Goal: Book appointment/travel/reservation

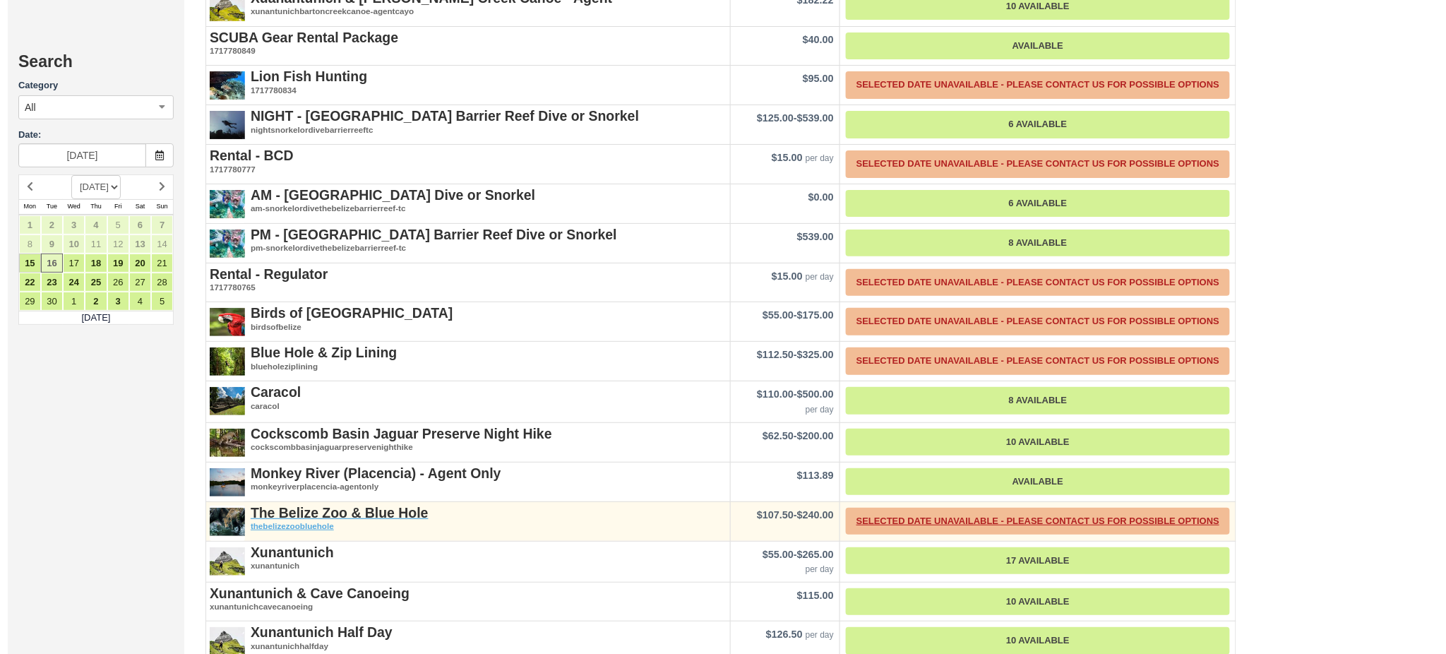
scroll to position [1977, 0]
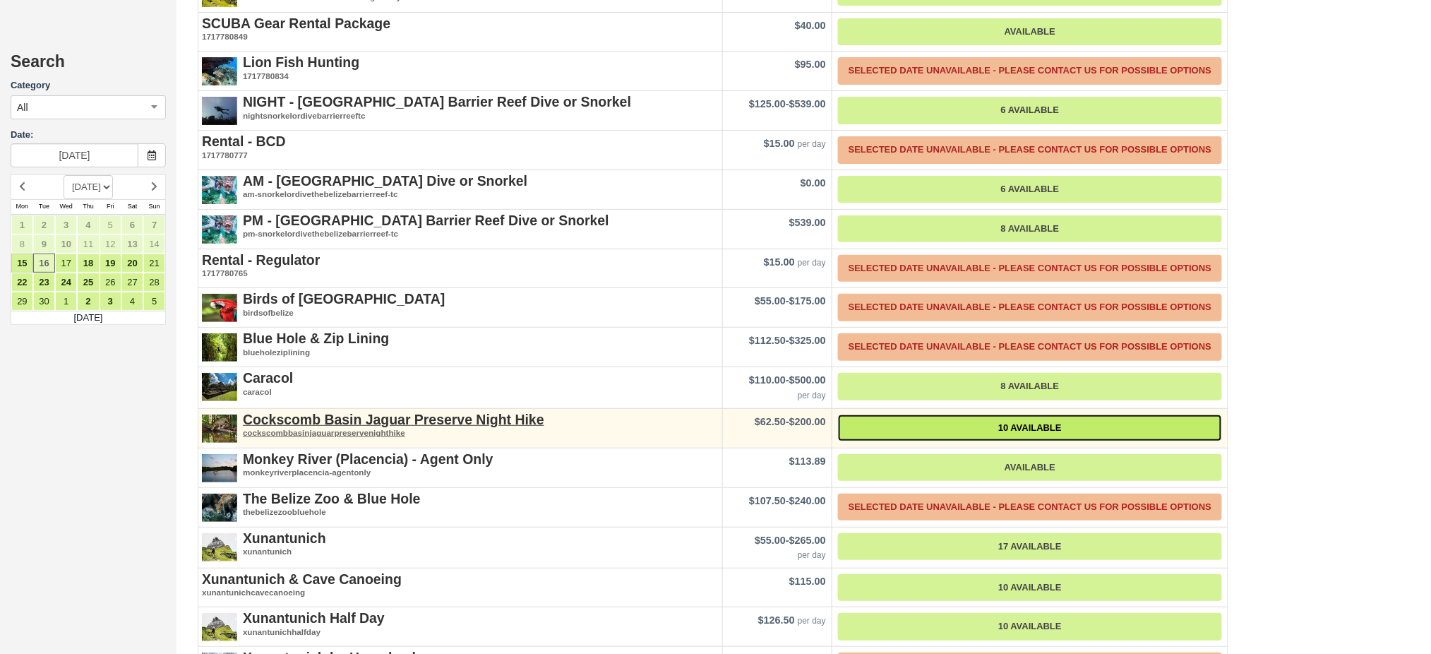
click at [1038, 414] on link "10 Available" at bounding box center [1030, 428] width 384 height 28
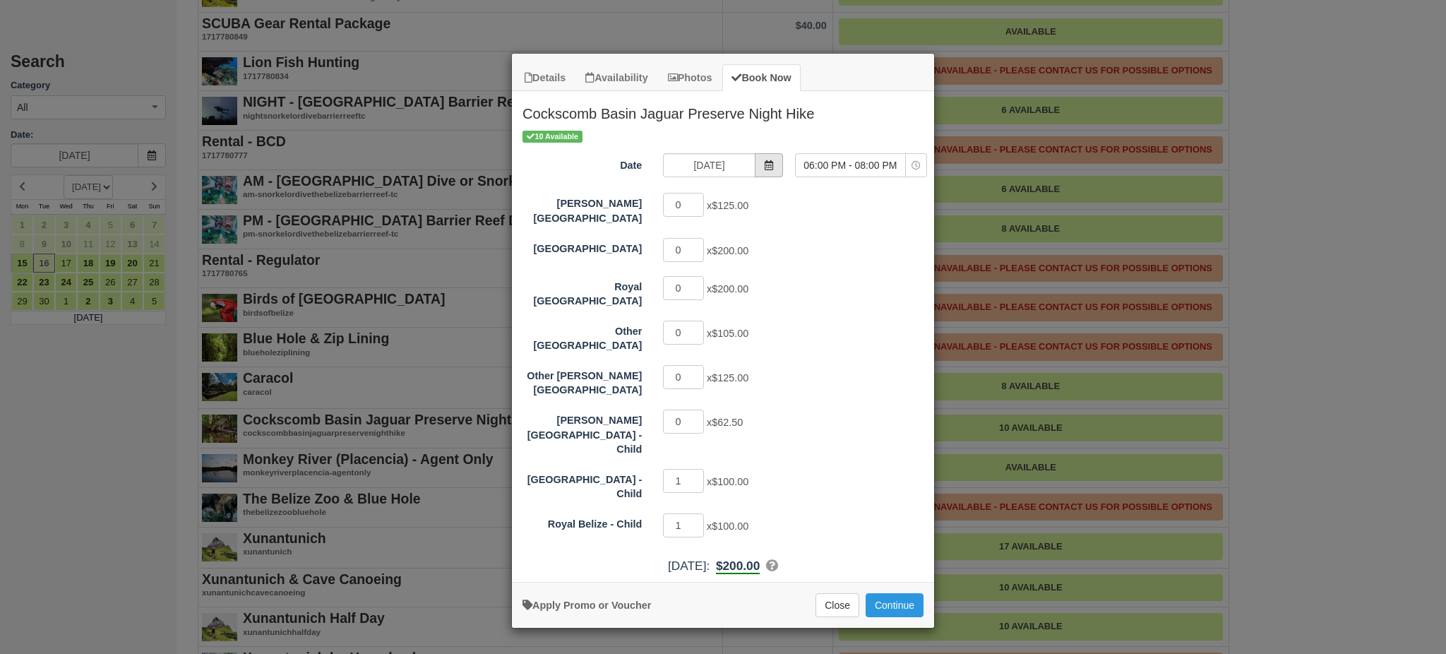
click at [762, 162] on span "Item Modal" at bounding box center [769, 165] width 28 height 24
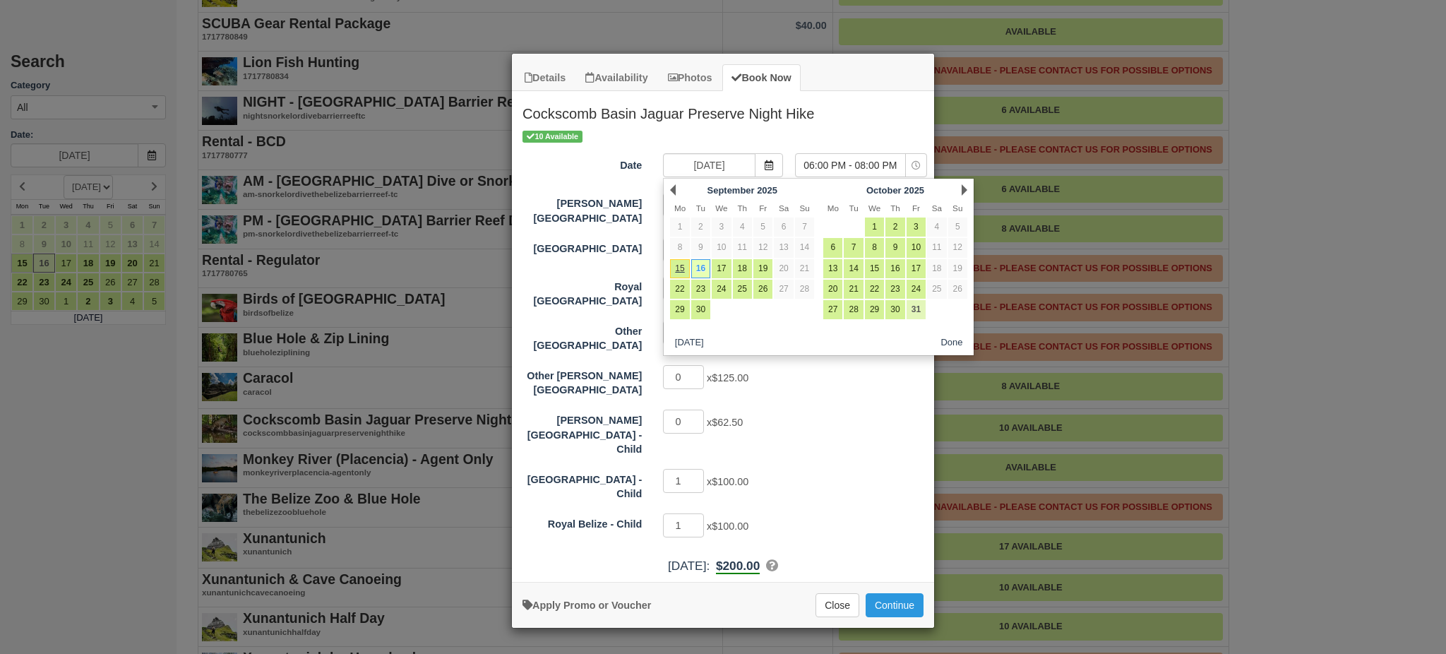
click at [912, 313] on link "31" at bounding box center [916, 309] width 19 height 19
type input "10/31/25"
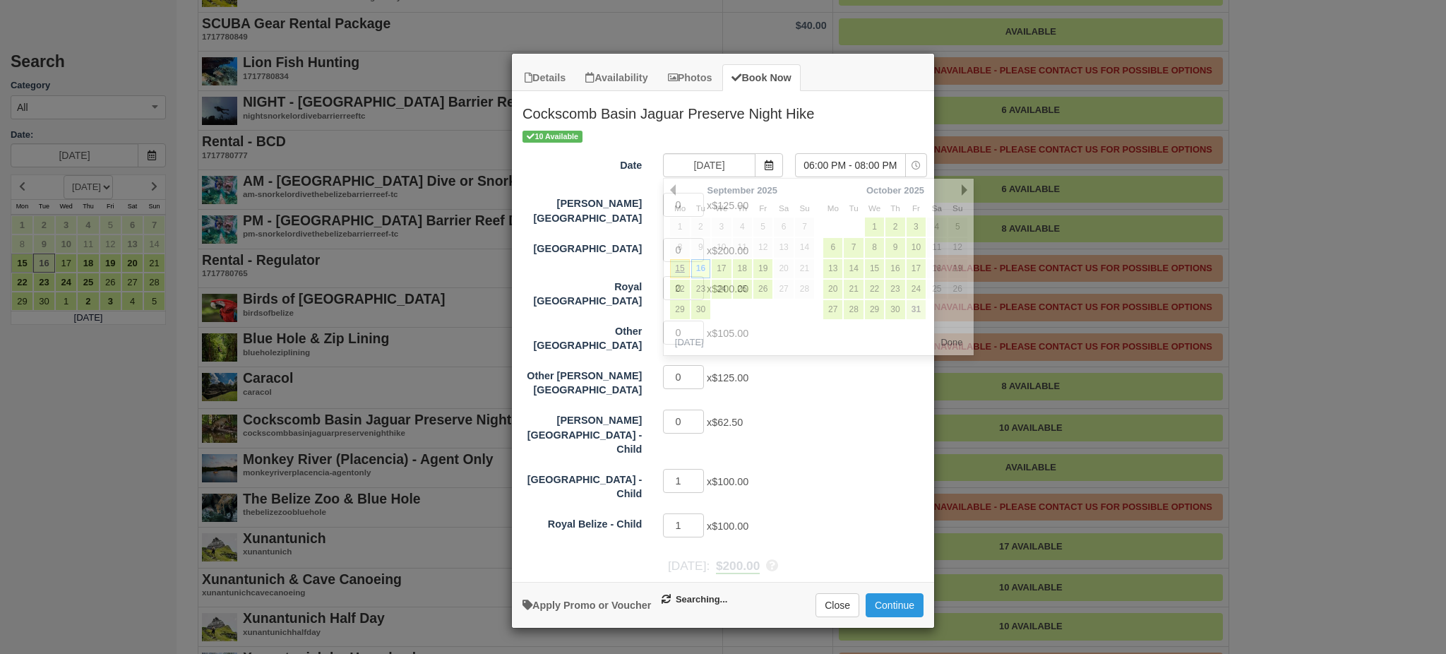
select select "0"
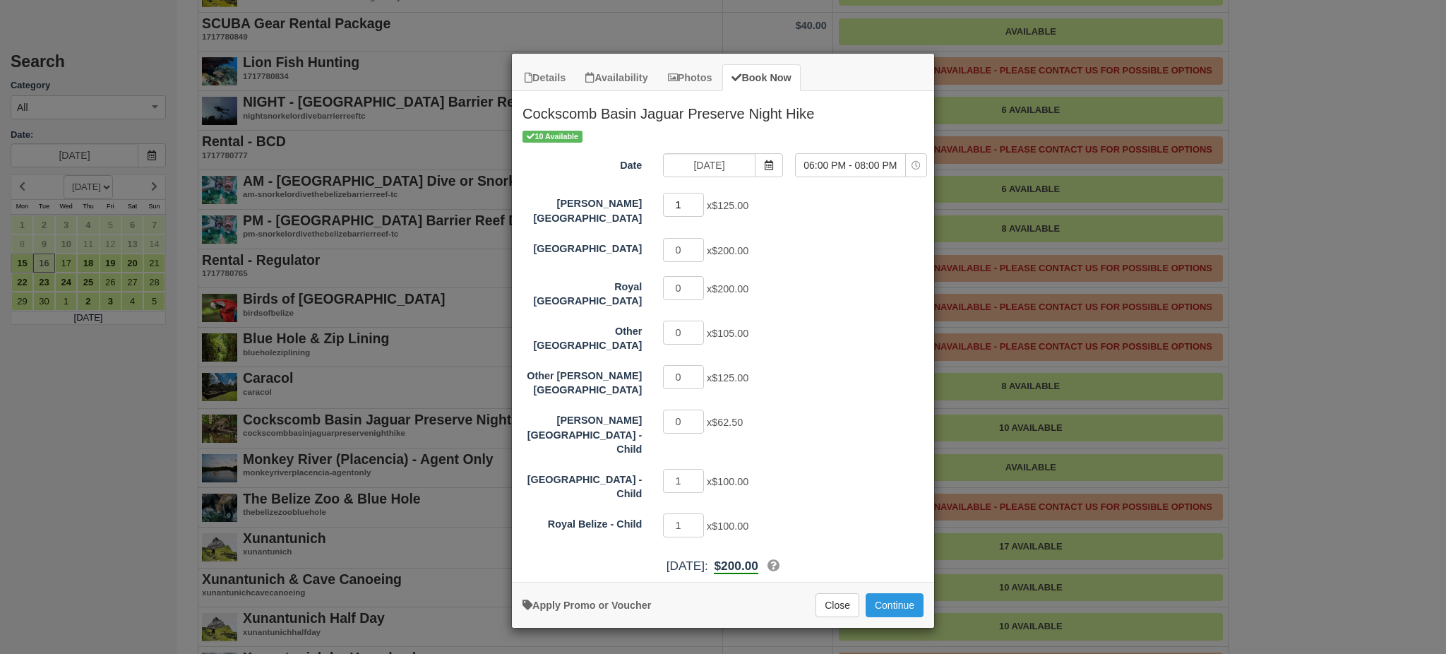
click at [698, 201] on input "1" at bounding box center [683, 205] width 41 height 24
click at [698, 201] on input "2" at bounding box center [683, 205] width 41 height 24
type input "3"
click at [698, 201] on input "3" at bounding box center [683, 205] width 41 height 24
click at [862, 167] on span "06:00 PM - 08:00 PM" at bounding box center [850, 165] width 109 height 14
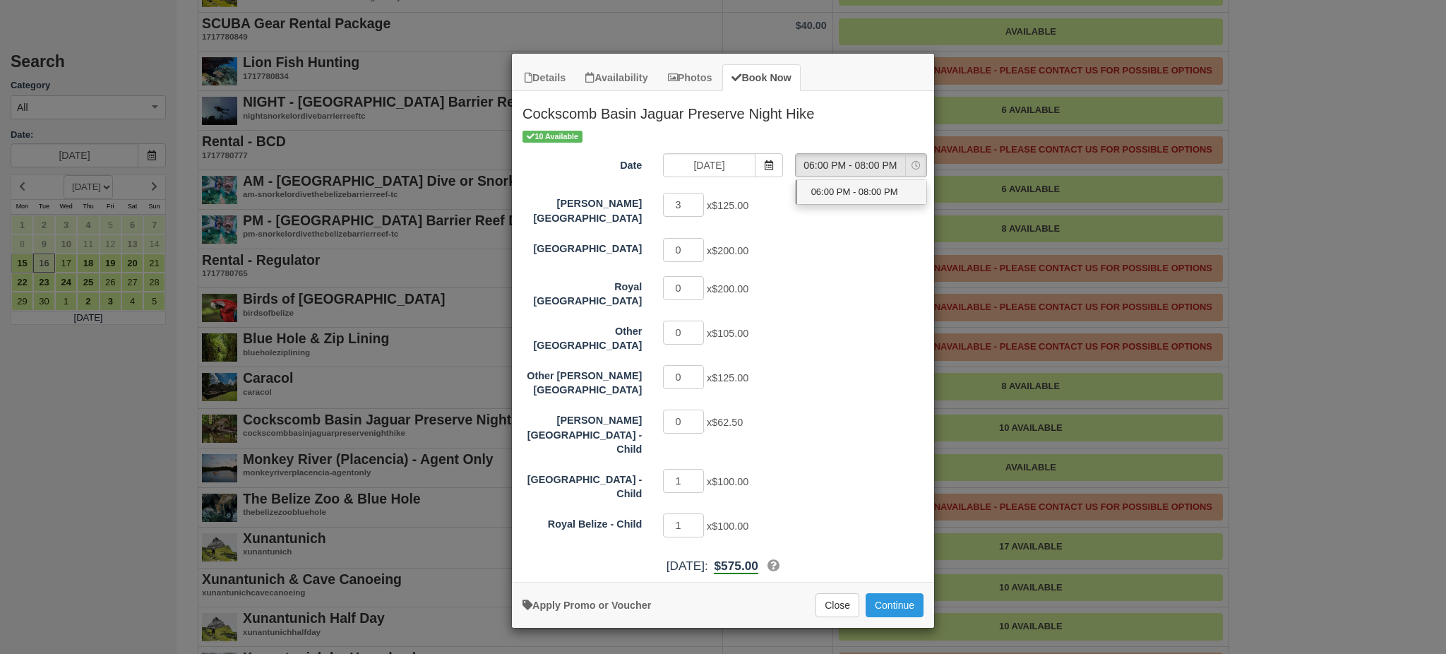
click at [862, 197] on span "06:00 PM - 08:00 PM" at bounding box center [854, 192] width 87 height 13
select select "0"
type input "0"
click at [700, 469] on input "0" at bounding box center [683, 481] width 41 height 24
type input "0"
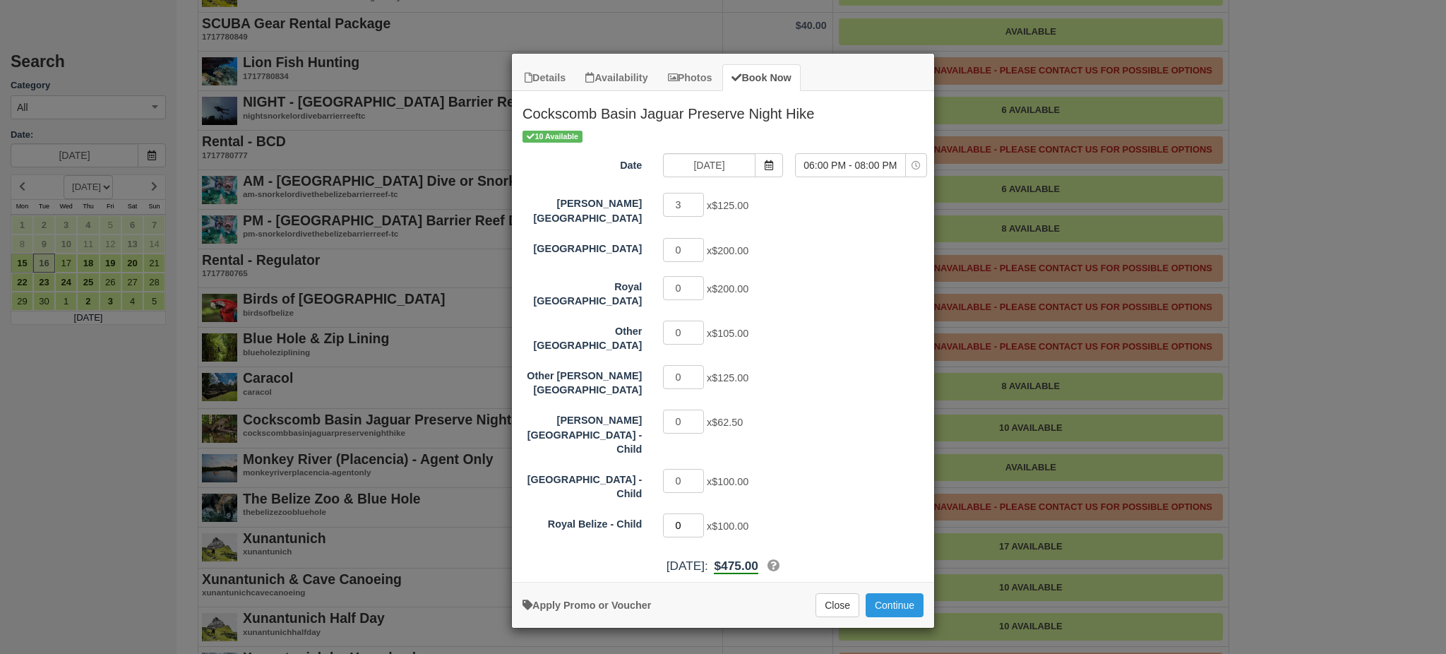
click at [696, 513] on input "0" at bounding box center [683, 525] width 41 height 24
click at [794, 385] on div "Hopkins Bay Resort 3 x $125.00 Thatch Caye Resort 0 x $200.00 Royal Belize 0 x …" at bounding box center [723, 365] width 401 height 348
click at [900, 593] on button "Continue" at bounding box center [895, 605] width 58 height 24
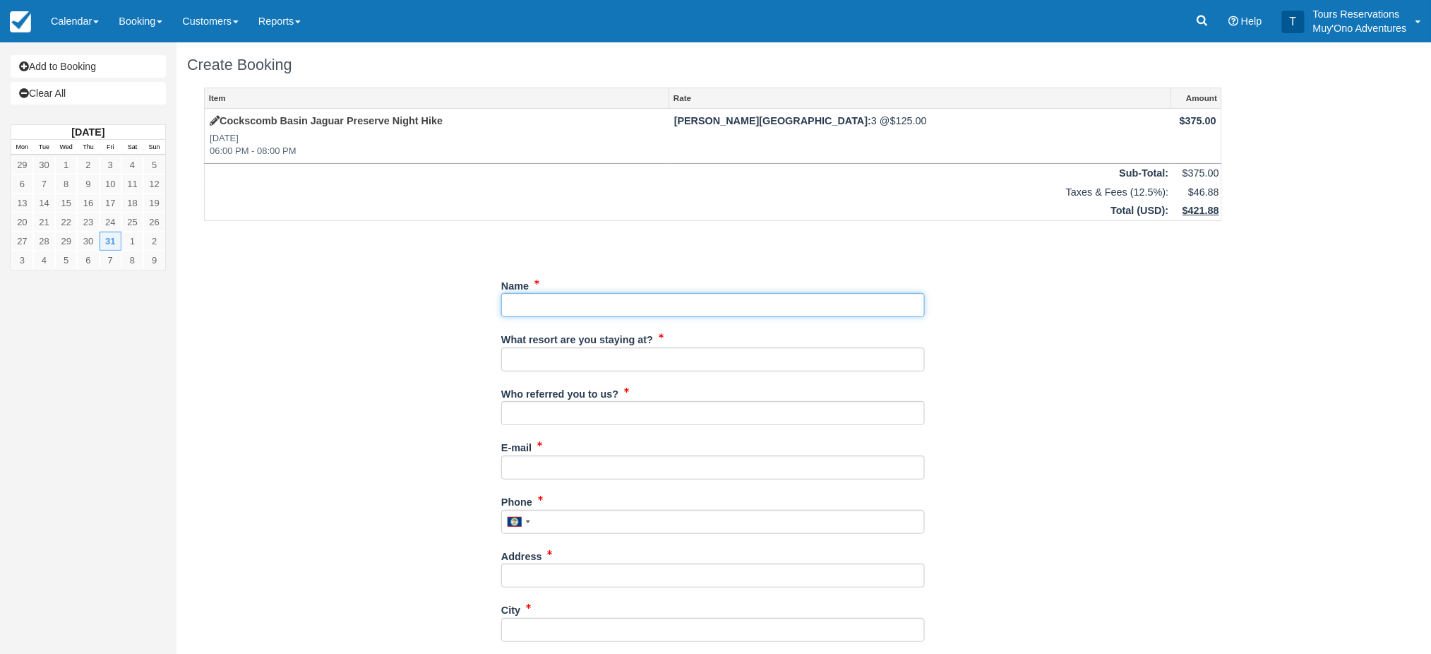
click at [559, 302] on input "Name" at bounding box center [713, 305] width 424 height 24
type input "HUNTER BOWEN"
click at [535, 350] on input "What resort are you staying at?" at bounding box center [713, 359] width 424 height 24
type input "HBR"
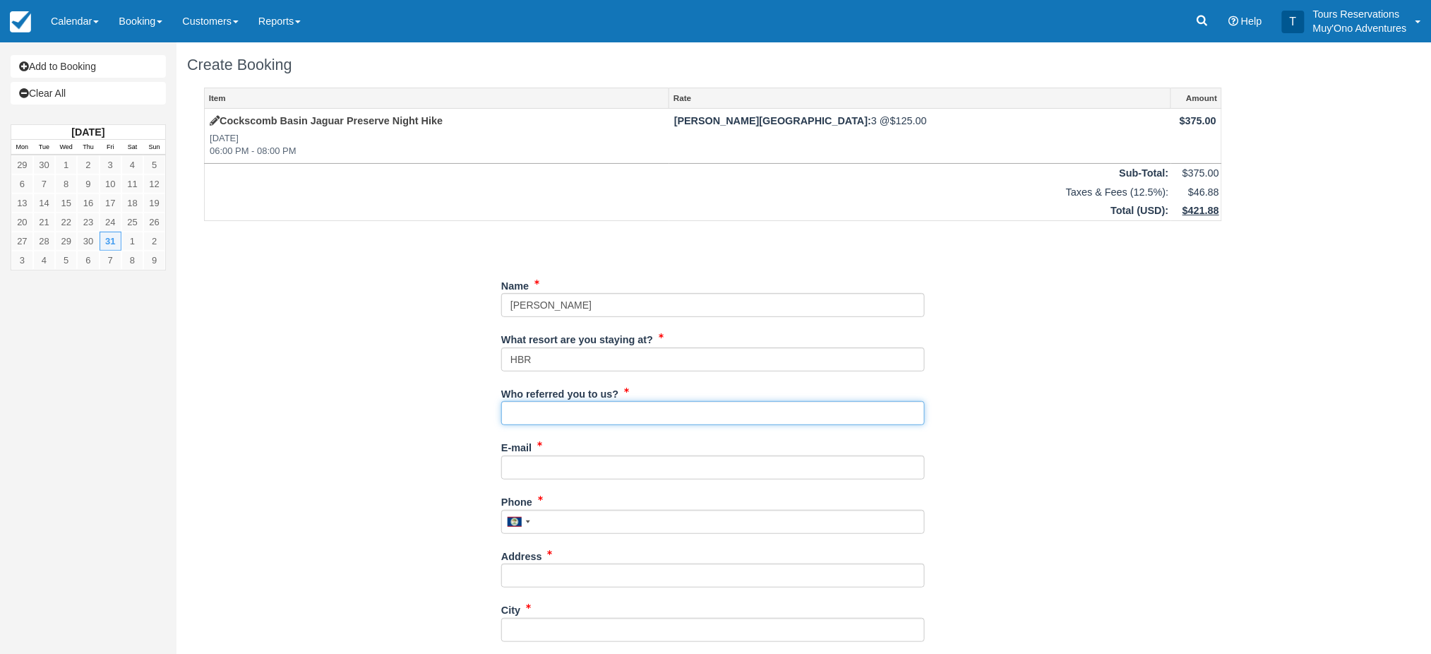
click at [614, 415] on input "Who referred you to us?" at bounding box center [713, 413] width 424 height 24
type input "michelle"
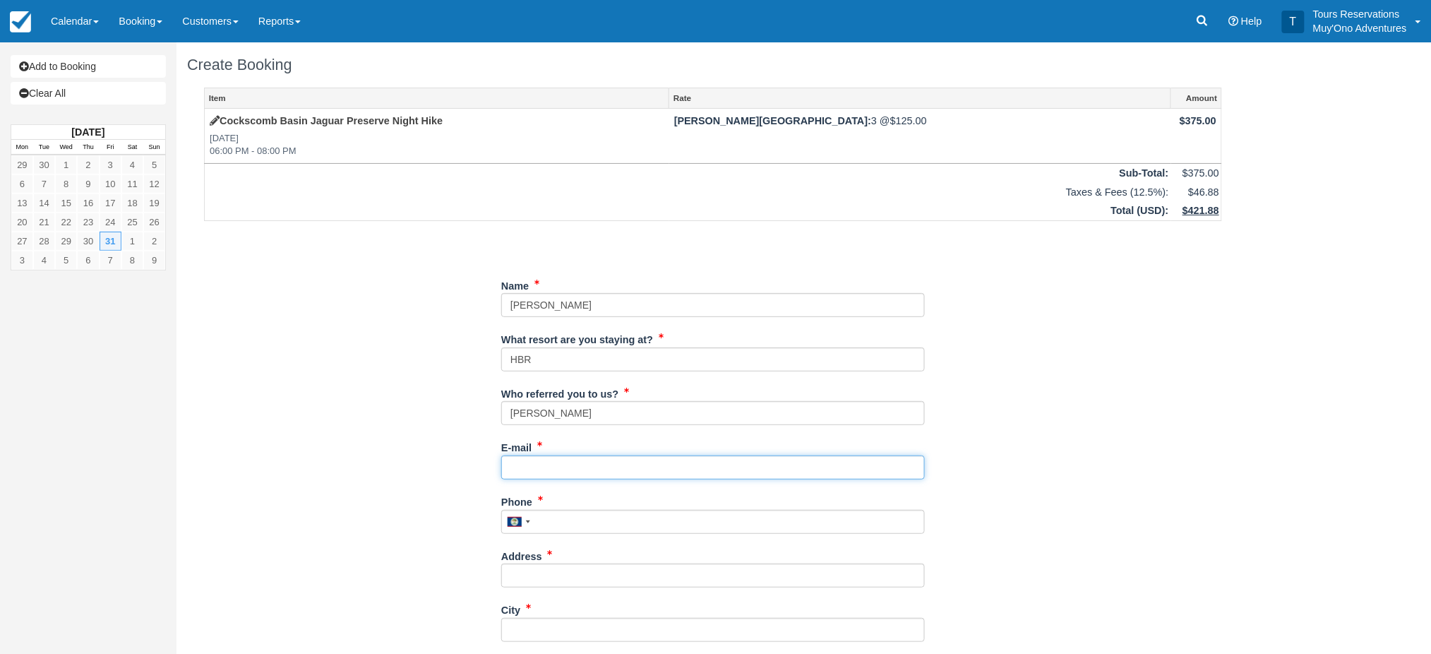
click at [589, 475] on input "E-mail" at bounding box center [713, 467] width 424 height 24
type input "[PERSON_NAME][EMAIL_ADDRESS][PERSON_NAME][DOMAIN_NAME]"
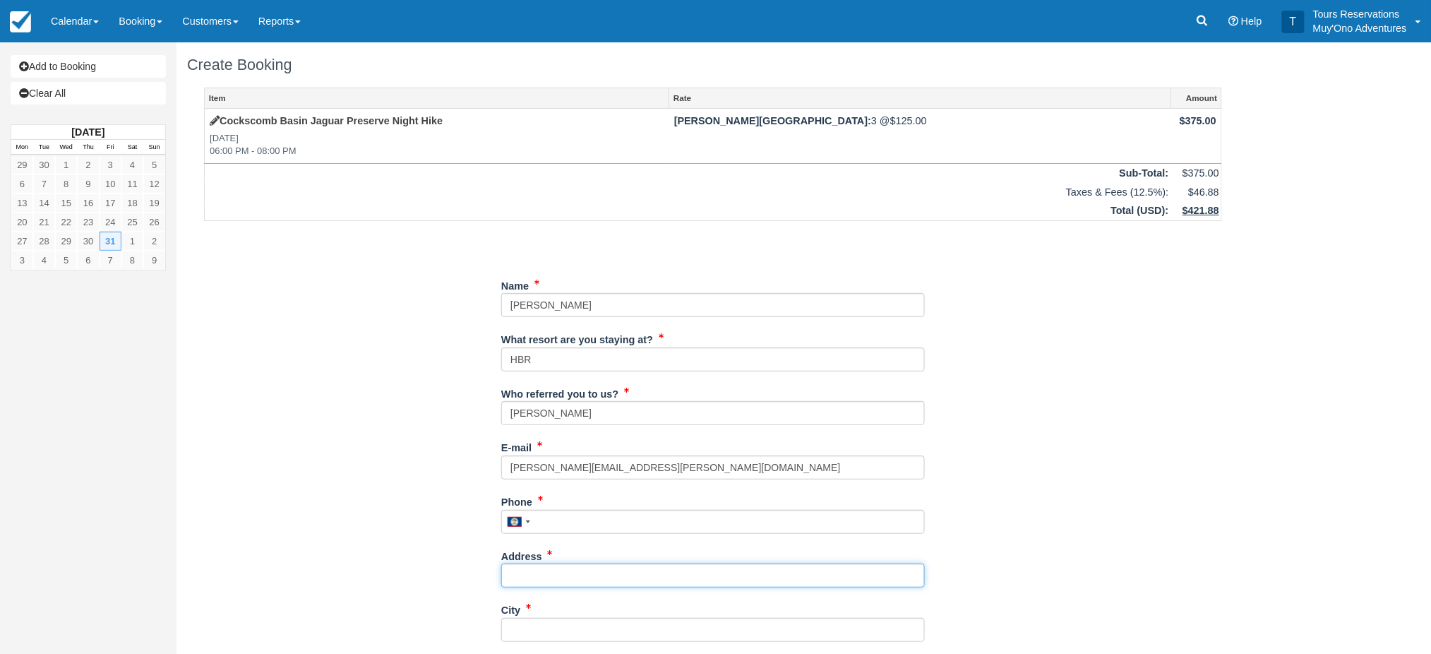
type input "[STREET_ADDRESS][PERSON_NAME]"
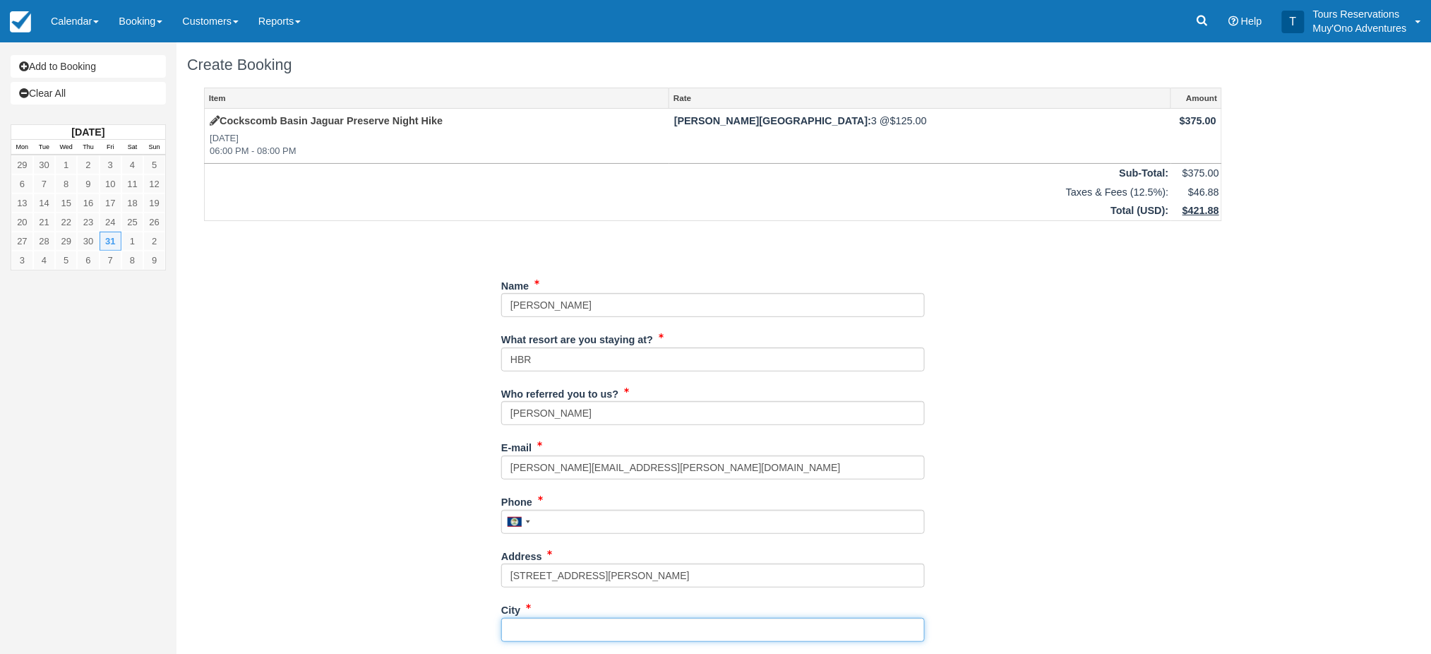
type input "Austin"
type input "78729"
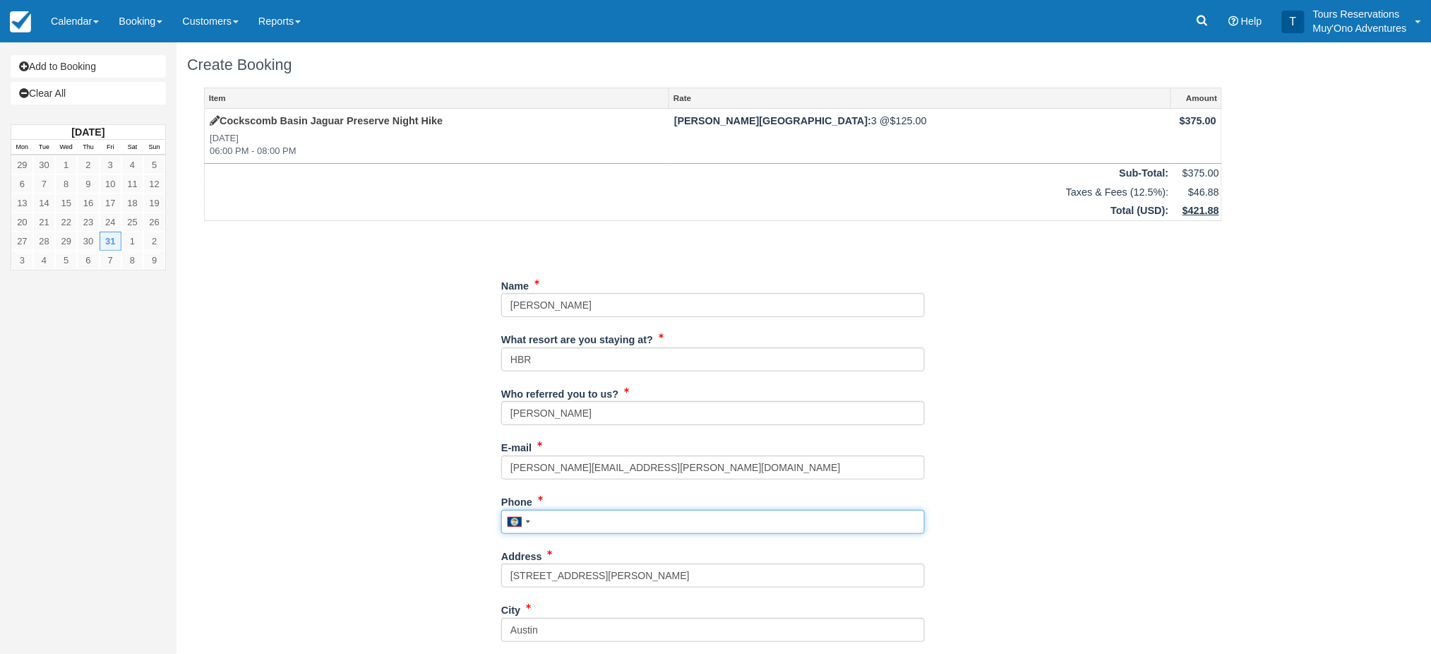
click at [590, 519] on input "Phone" at bounding box center [713, 522] width 424 height 24
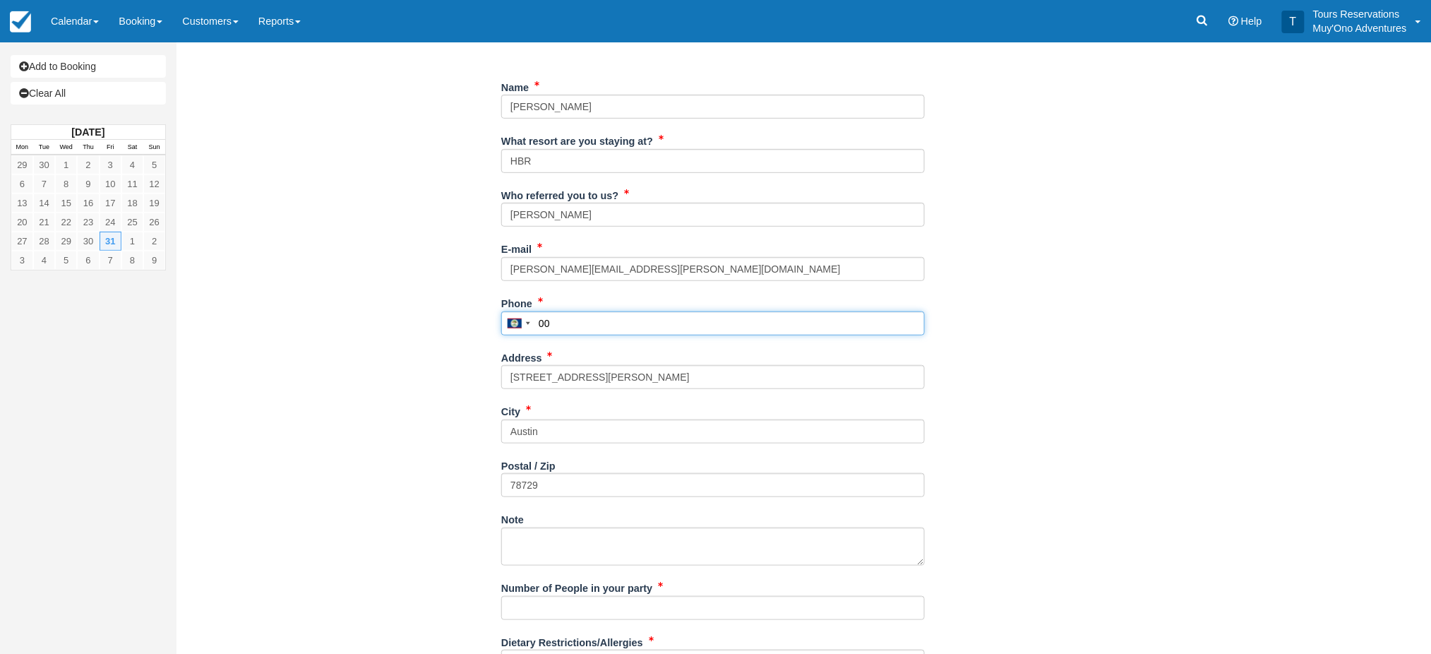
scroll to position [317, 0]
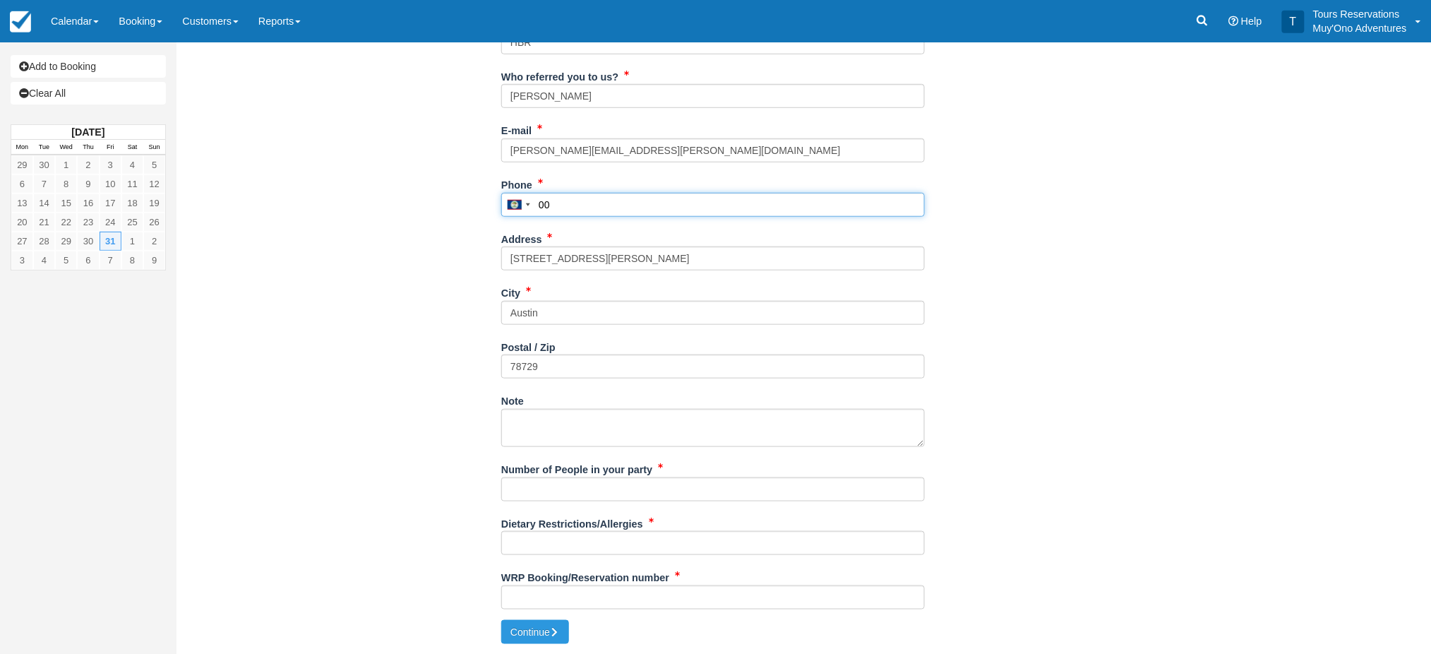
type input "00"
click at [571, 493] on input "Number of People in your party" at bounding box center [713, 489] width 424 height 24
type input "4"
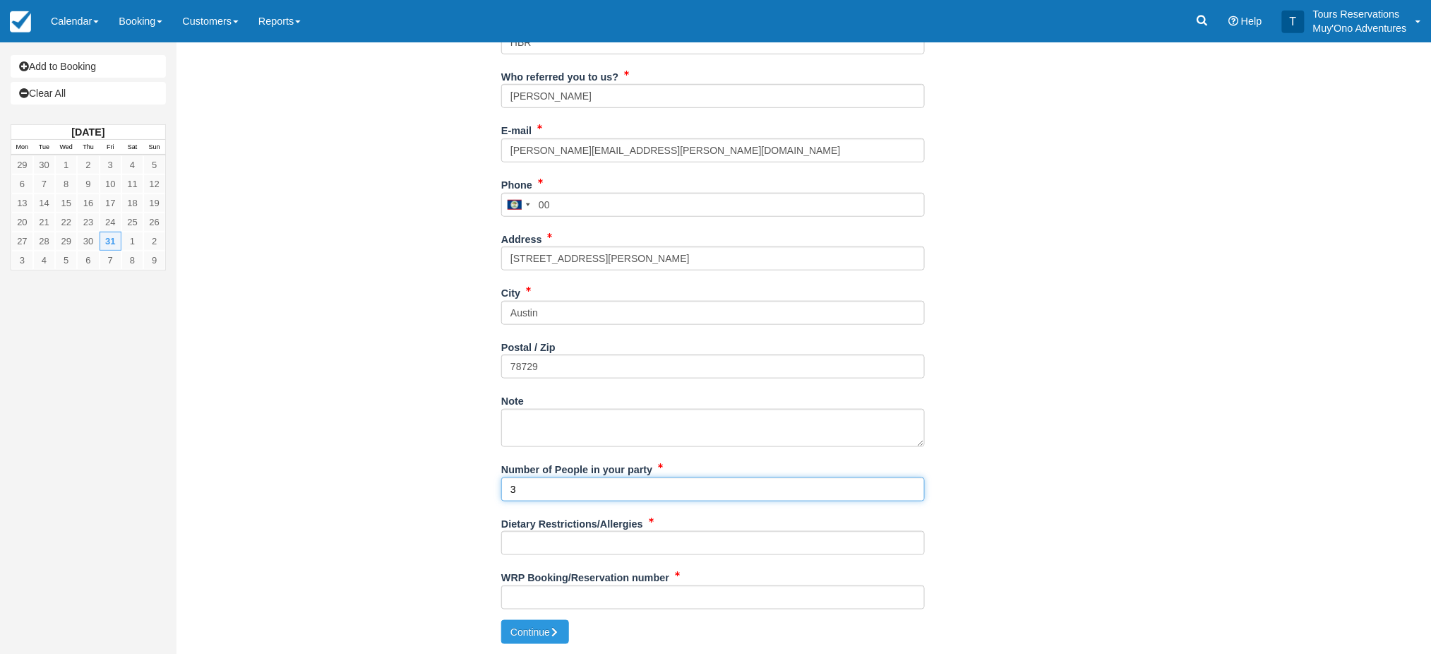
type input "3"
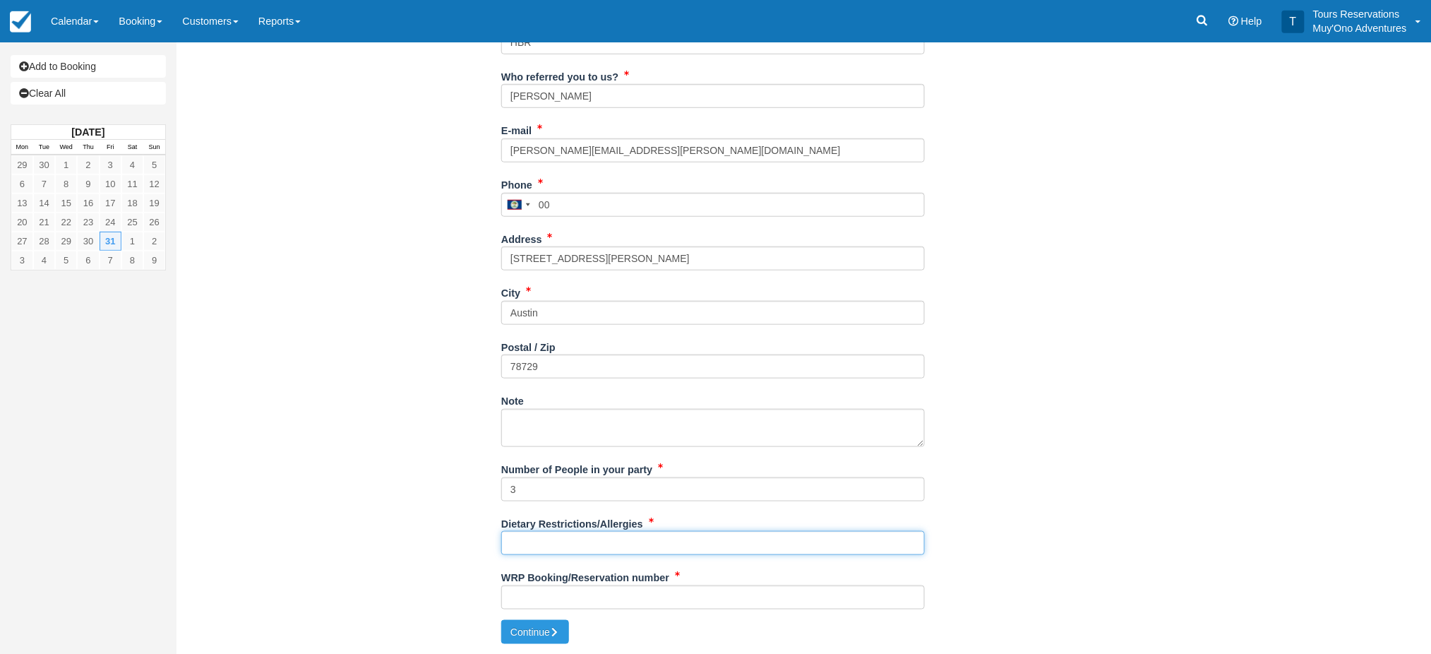
click at [525, 546] on input "Dietary Restrictions/Allergies" at bounding box center [713, 543] width 424 height 24
type input "na"
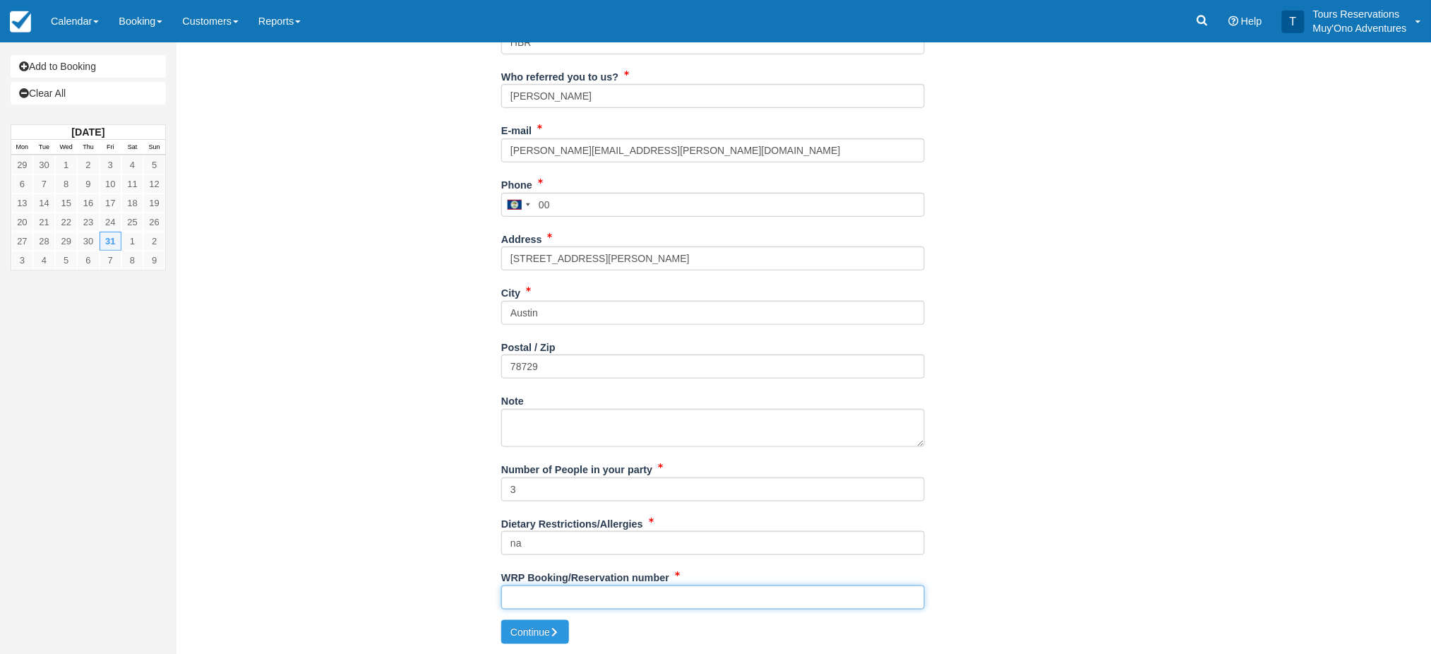
click at [563, 598] on input "WRP Booking/Reservation number" at bounding box center [713, 597] width 424 height 24
paste input "48647656"
type input "48647656"
click at [535, 632] on button "Continue" at bounding box center [535, 632] width 68 height 24
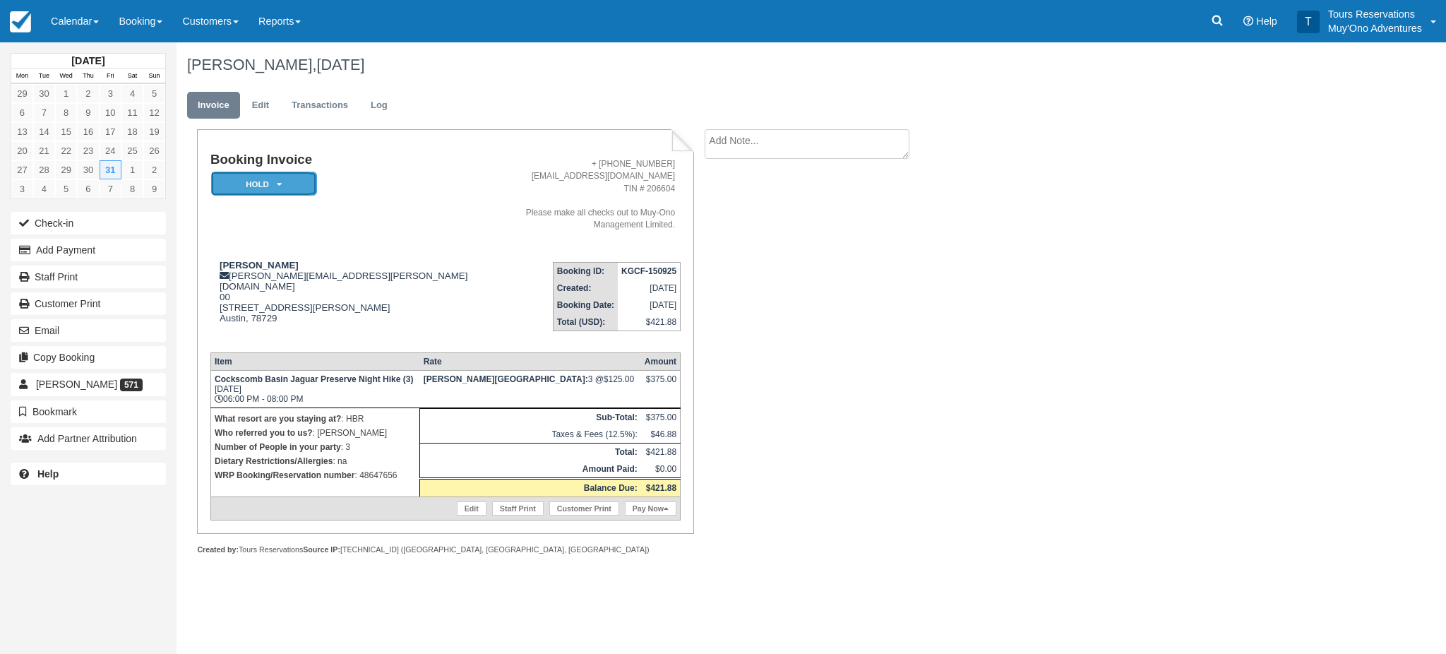
click at [254, 181] on em "HOLD" at bounding box center [264, 184] width 106 height 25
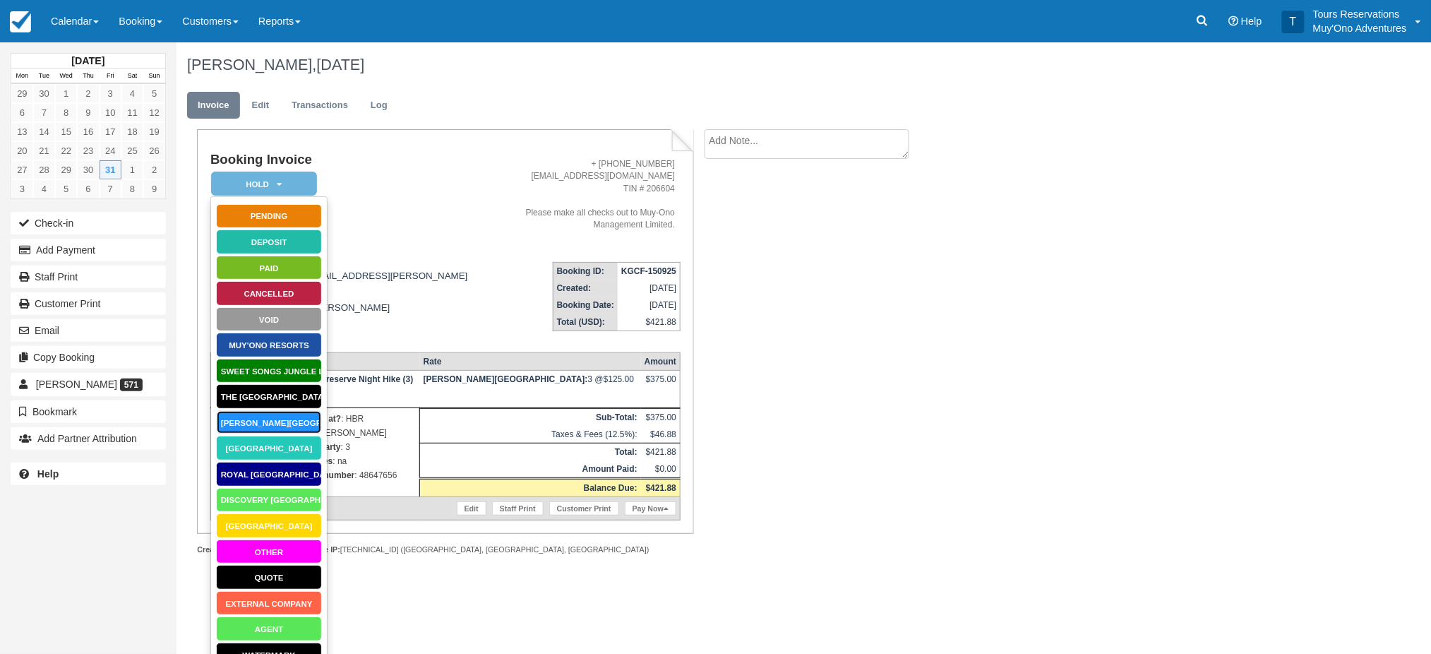
click at [249, 425] on link "[PERSON_NAME][GEOGRAPHIC_DATA]" at bounding box center [269, 422] width 106 height 25
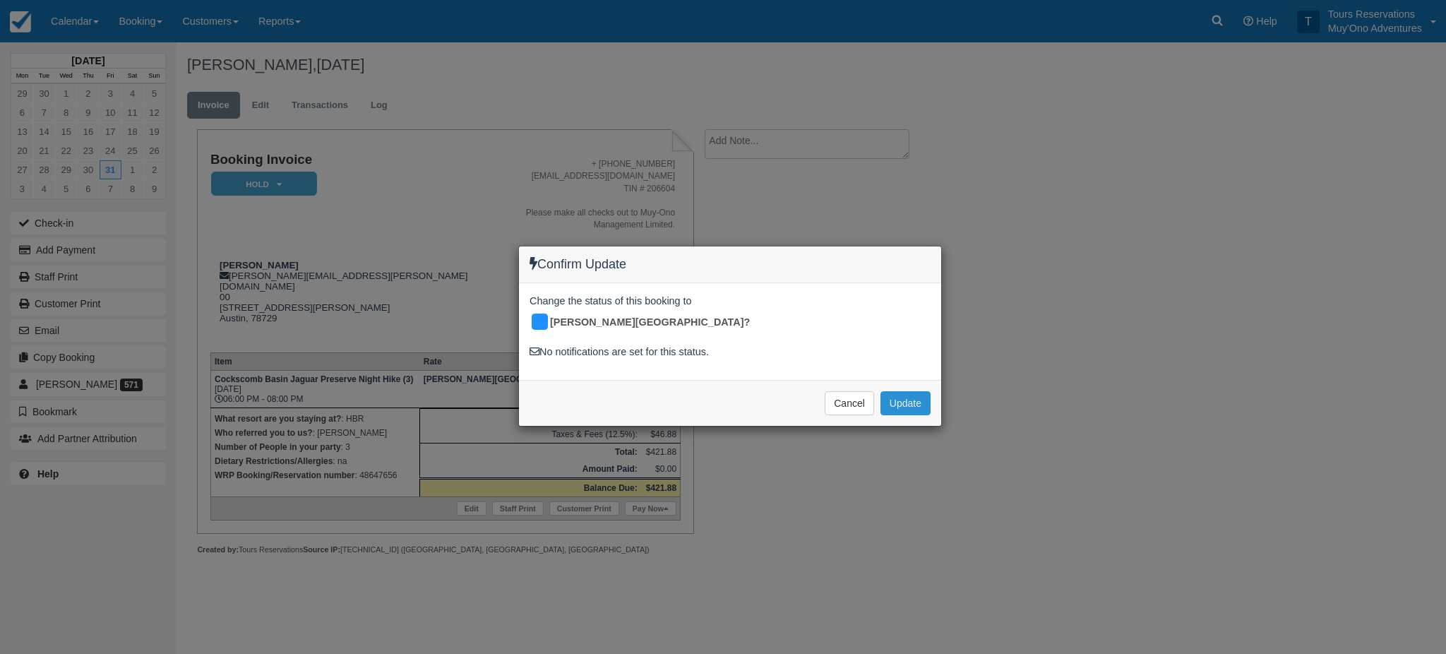
click at [893, 391] on button "Update" at bounding box center [906, 403] width 50 height 24
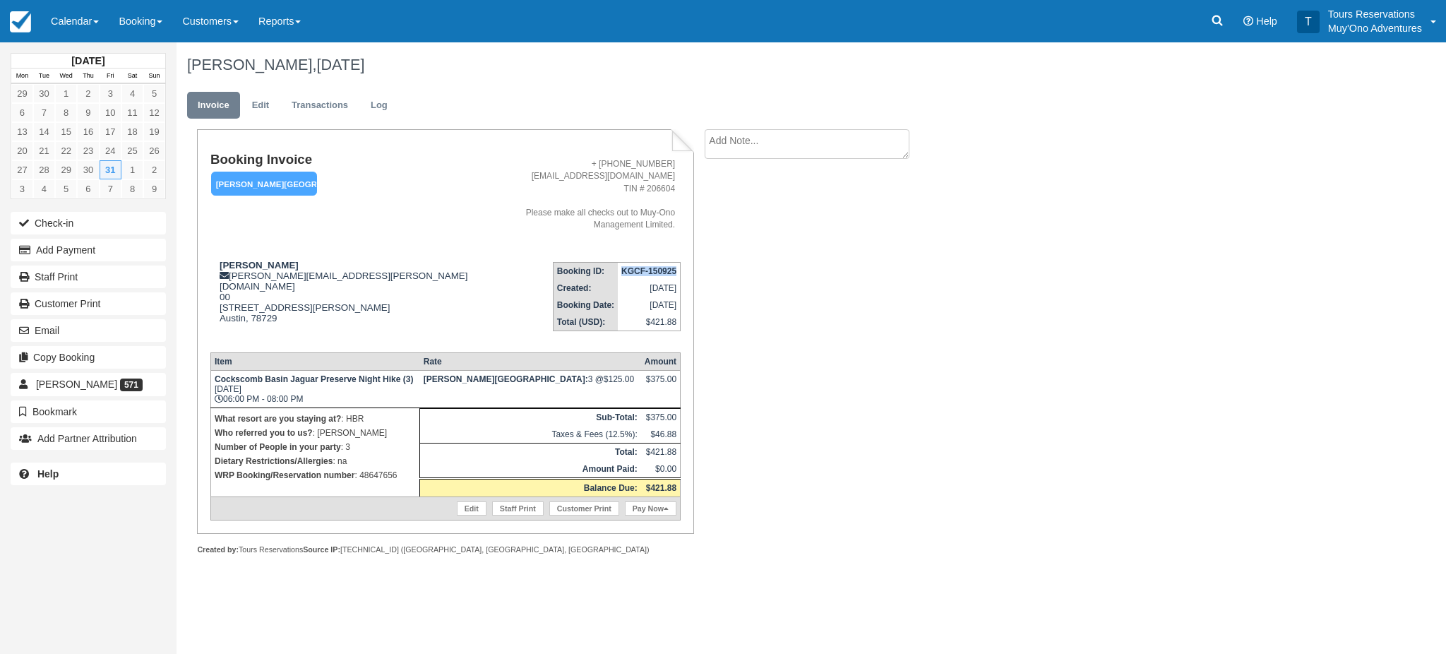
drag, startPoint x: 660, startPoint y: 263, endPoint x: 477, endPoint y: 98, distance: 245.5
click at [674, 266] on td "KGCF-150925" at bounding box center [649, 272] width 63 height 18
copy strong "KGCF-150925"
